Goal: Navigation & Orientation: Go to known website

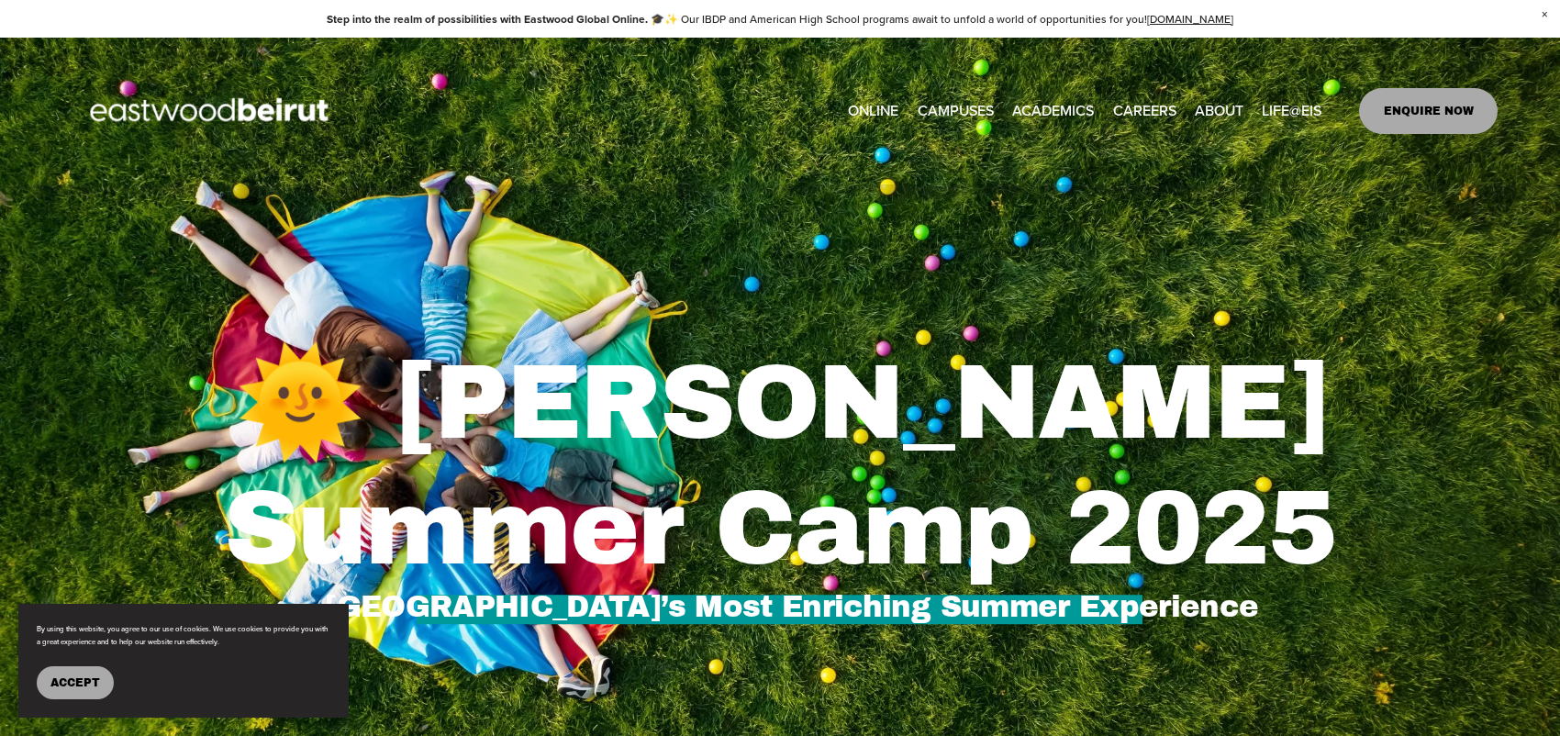
click at [0, 0] on link "EASTWOOD COLLEGE KAFARSHIMA" at bounding box center [0, 0] width 0 height 0
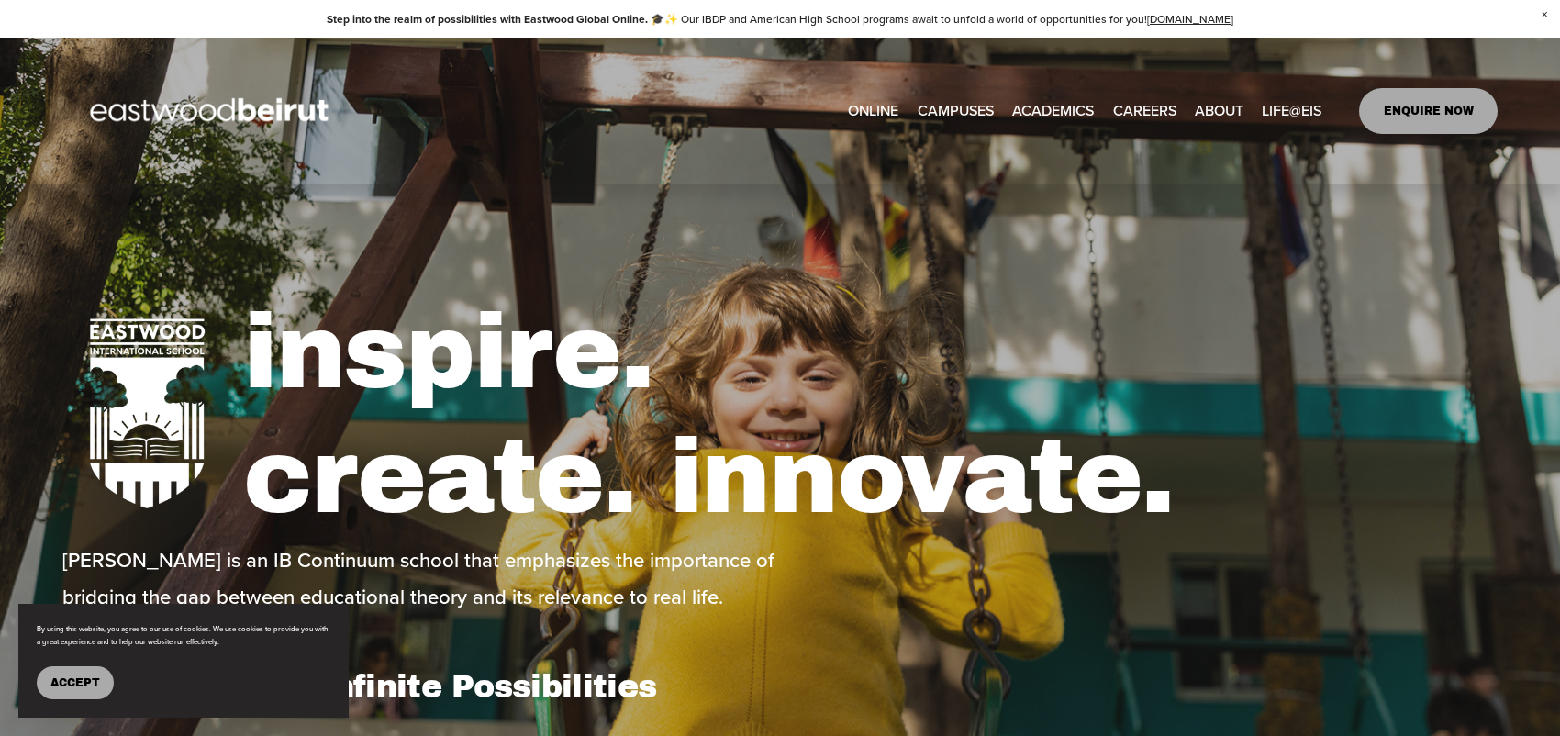
click at [94, 669] on button "Accept" at bounding box center [75, 682] width 77 height 33
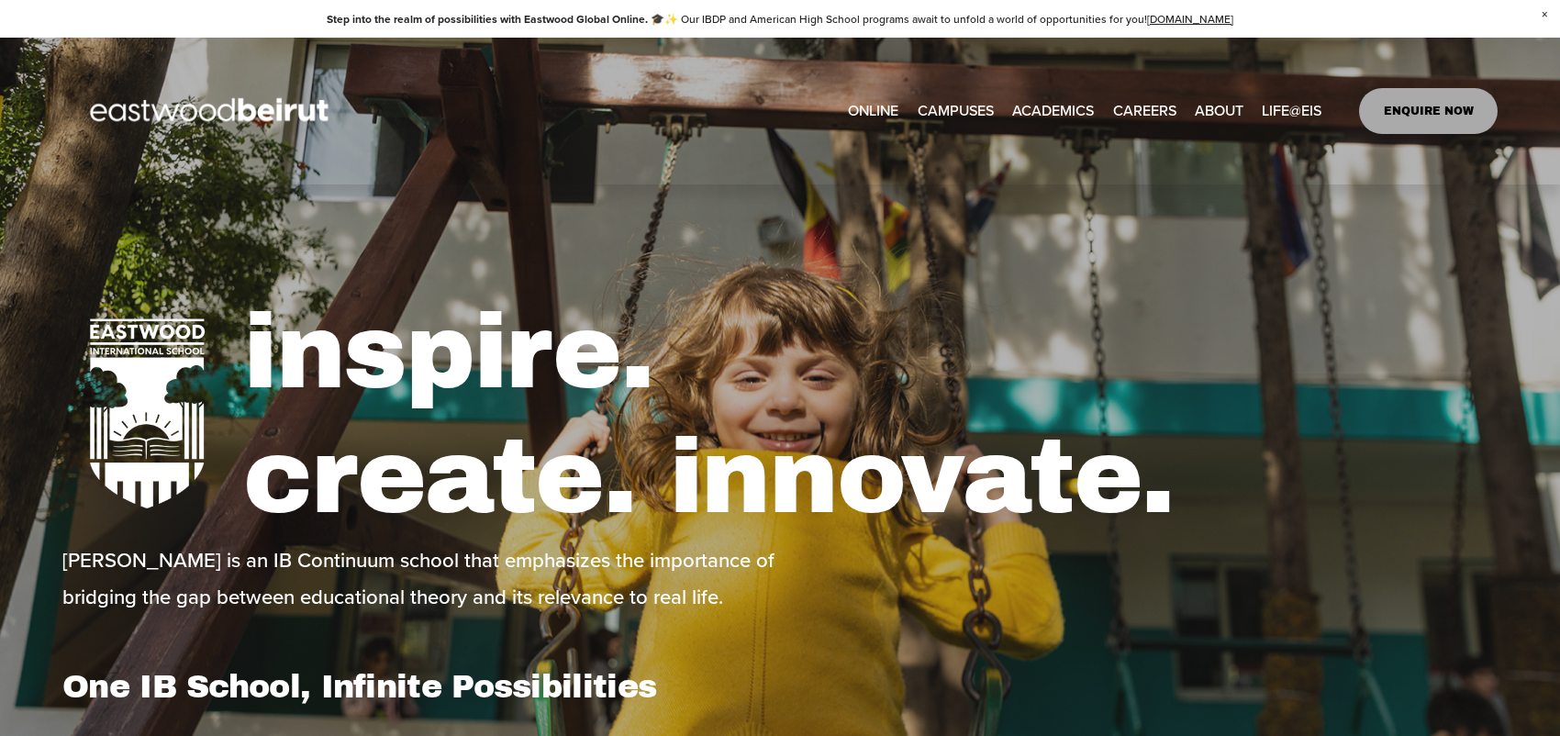
type input "****"
